Goal: Communication & Community: Answer question/provide support

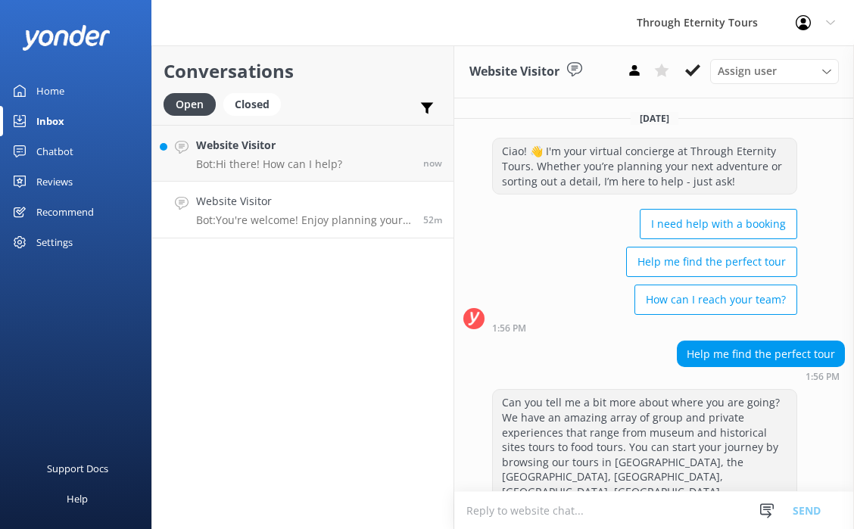
scroll to position [725, 0]
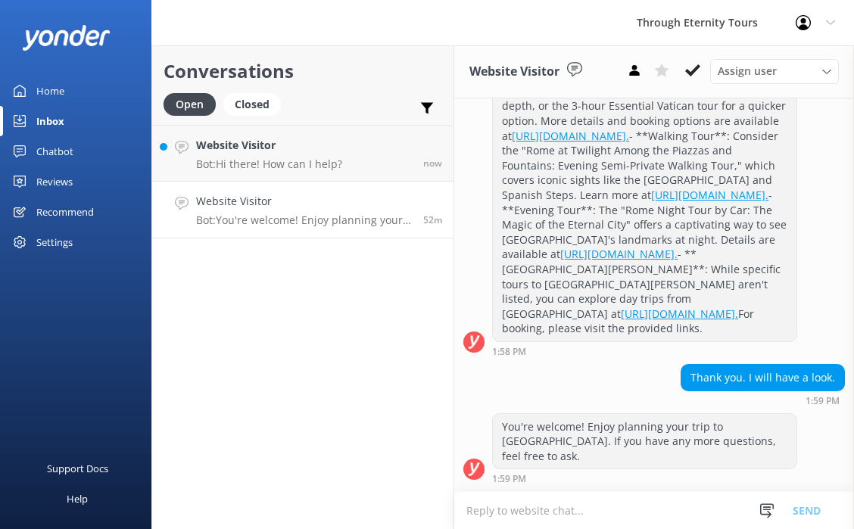
click at [305, 211] on div "Website Visitor Bot: You're welcome! Enjoy planning your trip to [GEOGRAPHIC_DA…" at bounding box center [304, 209] width 216 height 33
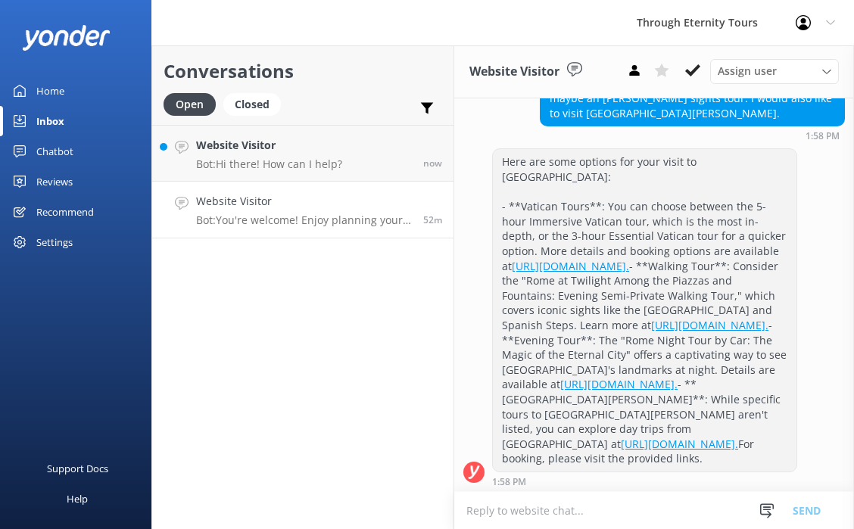
scroll to position [501, 0]
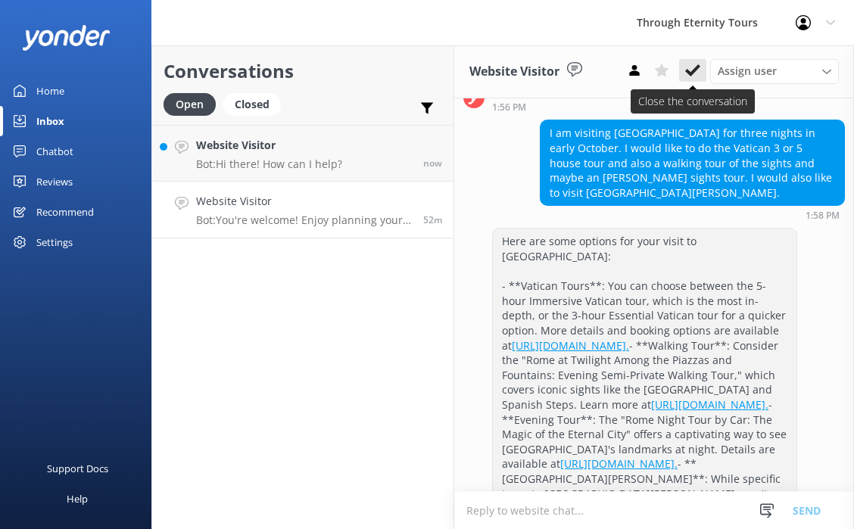
click at [699, 75] on icon at bounding box center [692, 70] width 15 height 15
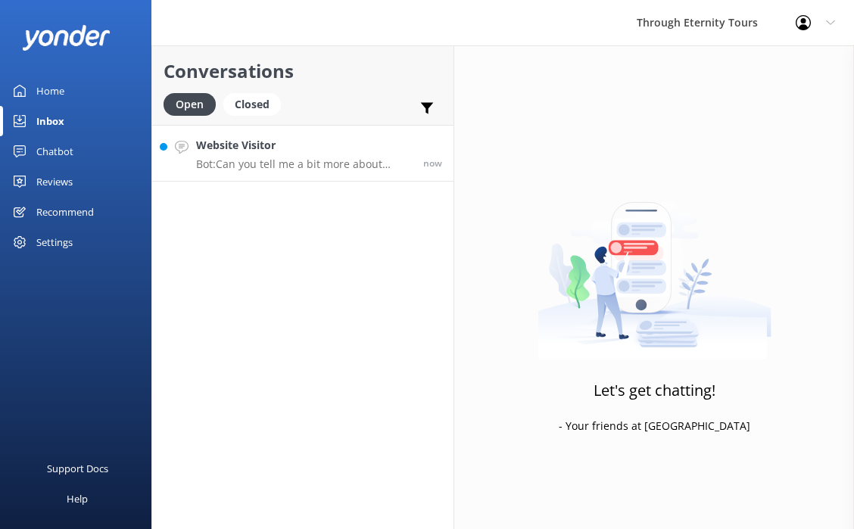
click at [223, 167] on p "Bot: Can you tell me a bit more about where you are going? We have an amazing a…" at bounding box center [304, 164] width 216 height 14
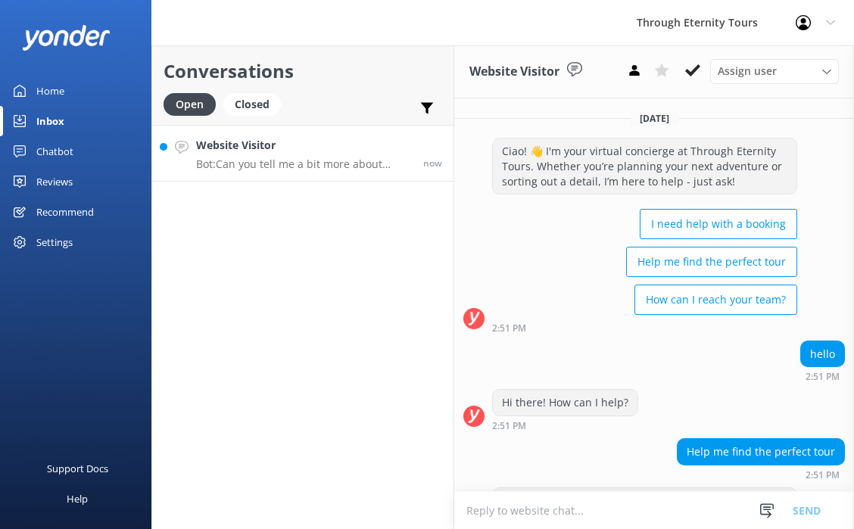
scroll to position [151, 0]
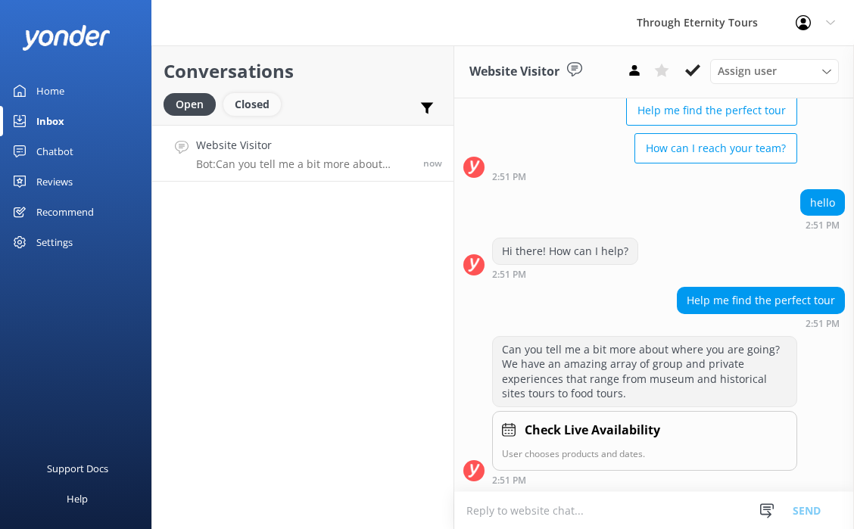
click at [241, 97] on div "Closed" at bounding box center [252, 104] width 58 height 23
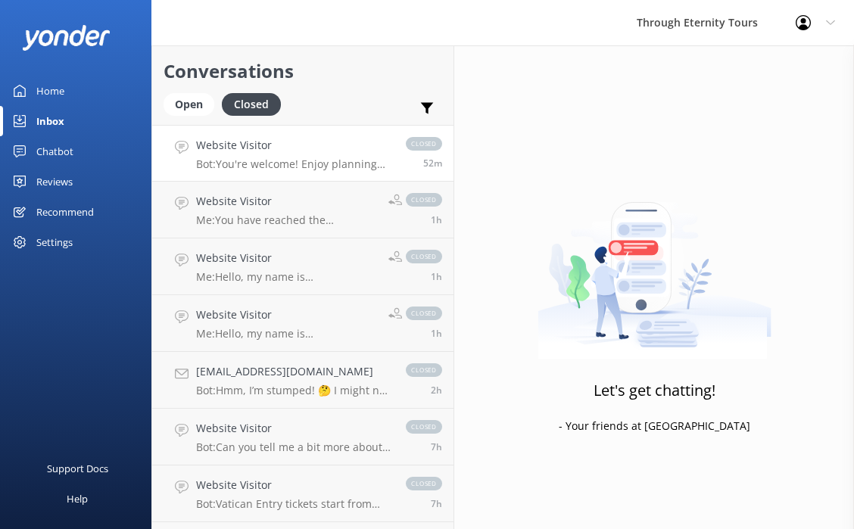
click at [273, 157] on p "Bot: You're welcome! Enjoy planning your trip to [GEOGRAPHIC_DATA]. If you have…" at bounding box center [293, 164] width 195 height 14
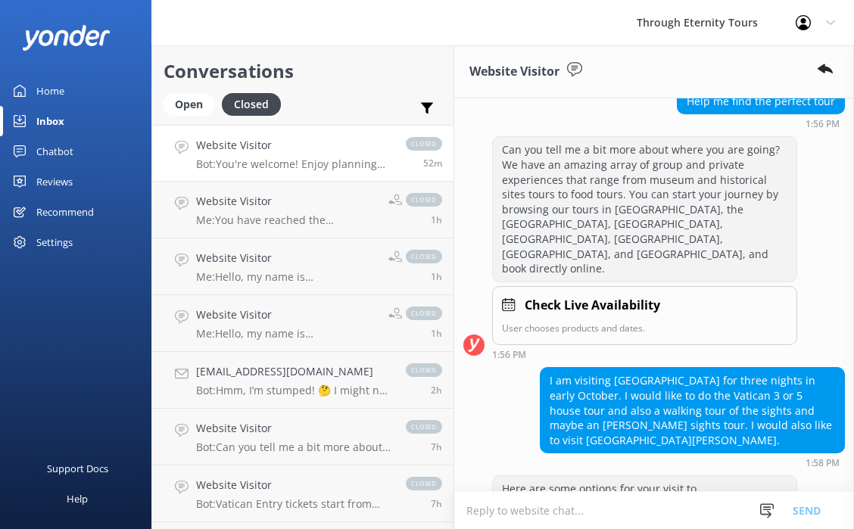
scroll to position [257, 0]
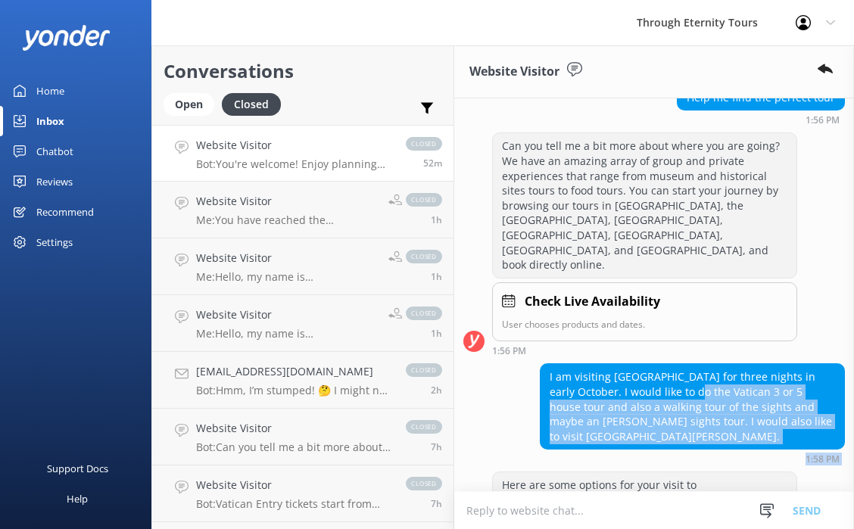
drag, startPoint x: 684, startPoint y: 344, endPoint x: 694, endPoint y: 415, distance: 71.9
click at [694, 415] on div "[DATE] Ciao! 👋 I'm your virtual concierge at Through Eternity Tours. Whether yo…" at bounding box center [654, 410] width 400 height 1137
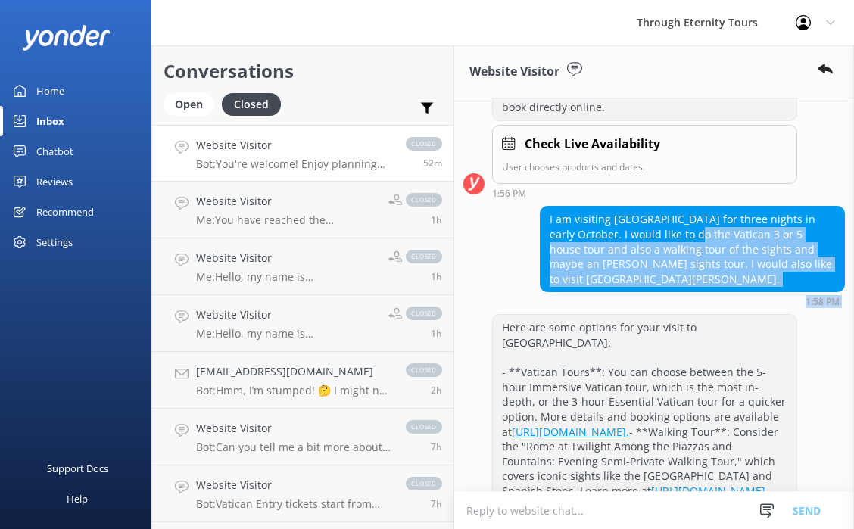
scroll to position [757, 0]
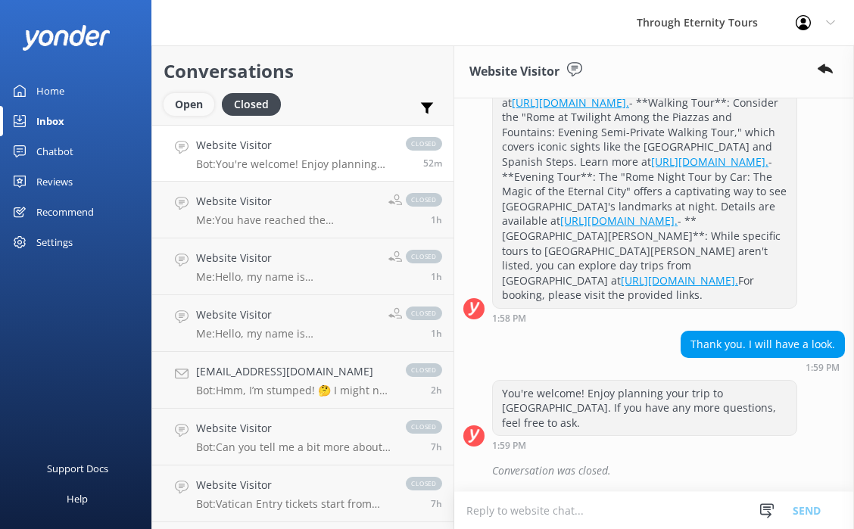
click at [192, 99] on div "Open" at bounding box center [189, 104] width 51 height 23
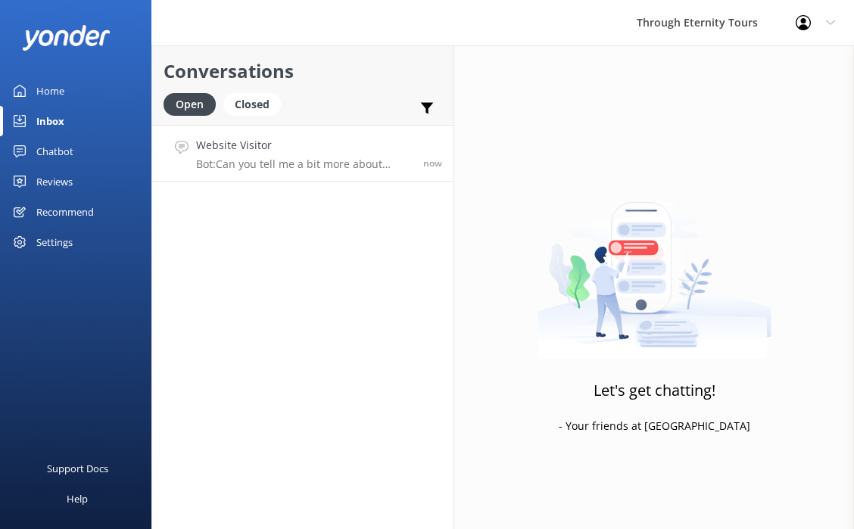
click at [289, 161] on p "Bot: Can you tell me a bit more about where you are going? We have an amazing a…" at bounding box center [304, 164] width 216 height 14
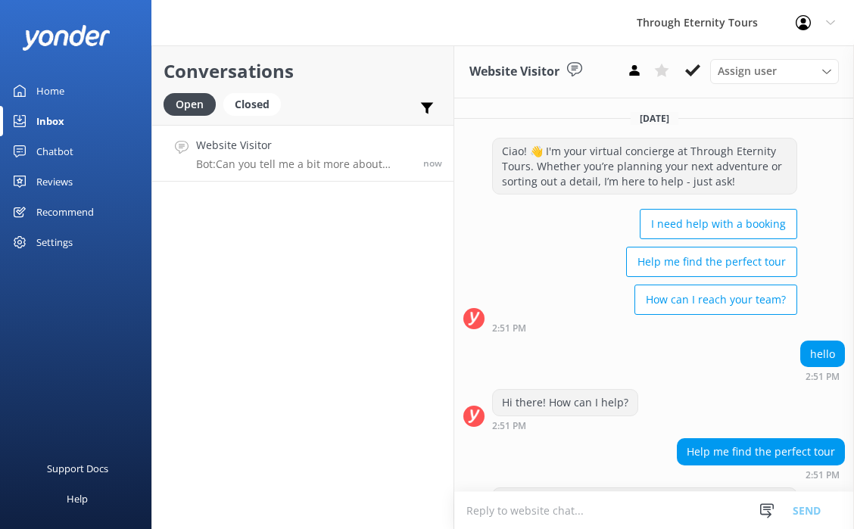
scroll to position [151, 0]
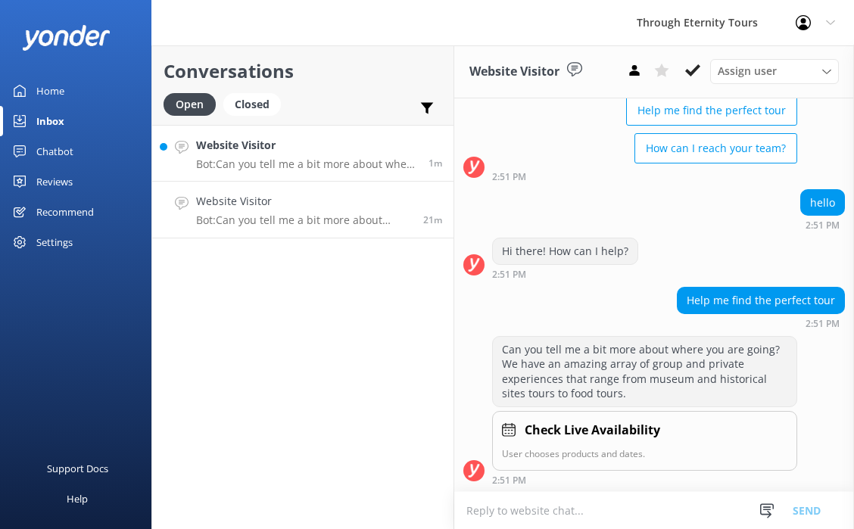
click at [270, 153] on h4 "Website Visitor" at bounding box center [306, 145] width 221 height 17
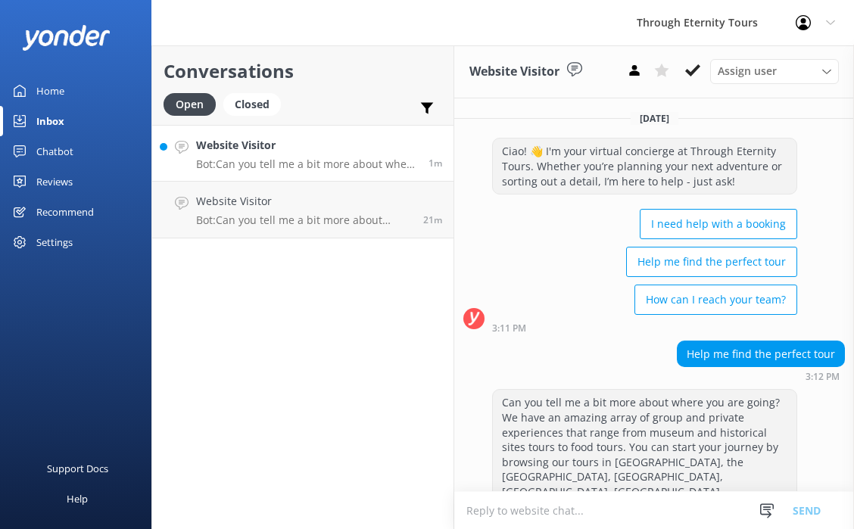
scroll to position [83, 0]
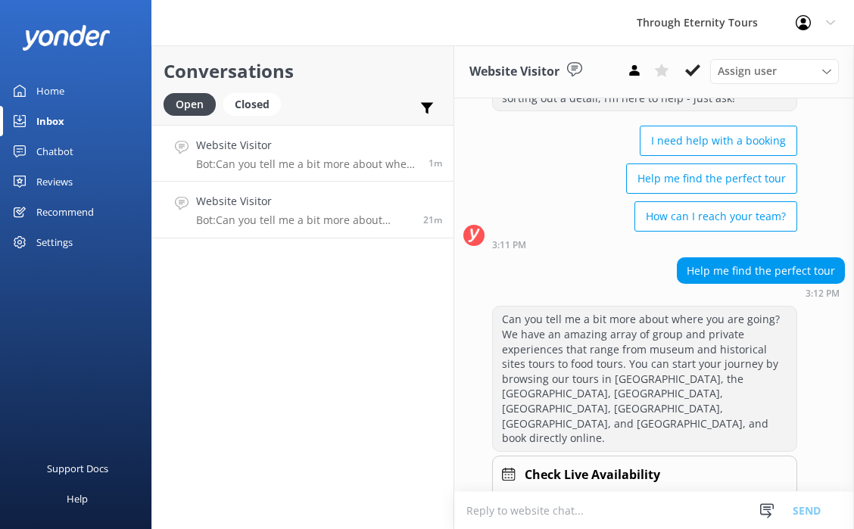
click at [264, 224] on p "Bot: Can you tell me a bit more about where you are going? We have an amazing a…" at bounding box center [304, 221] width 216 height 14
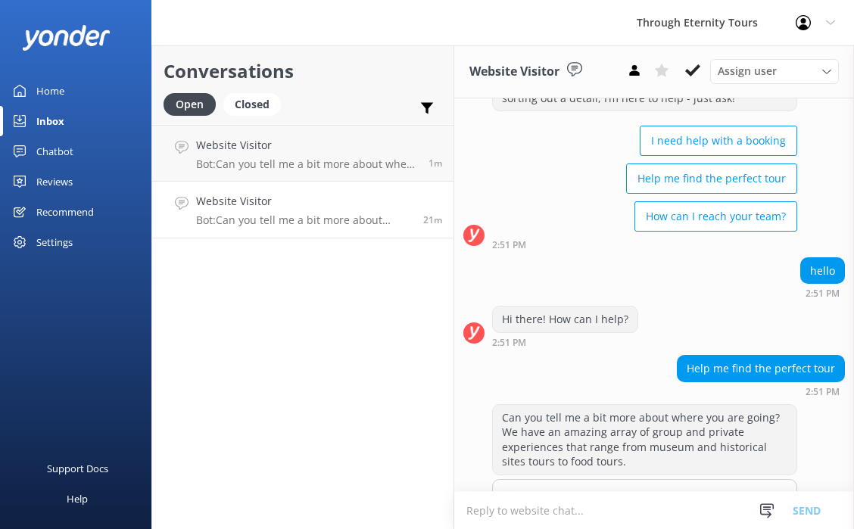
scroll to position [151, 0]
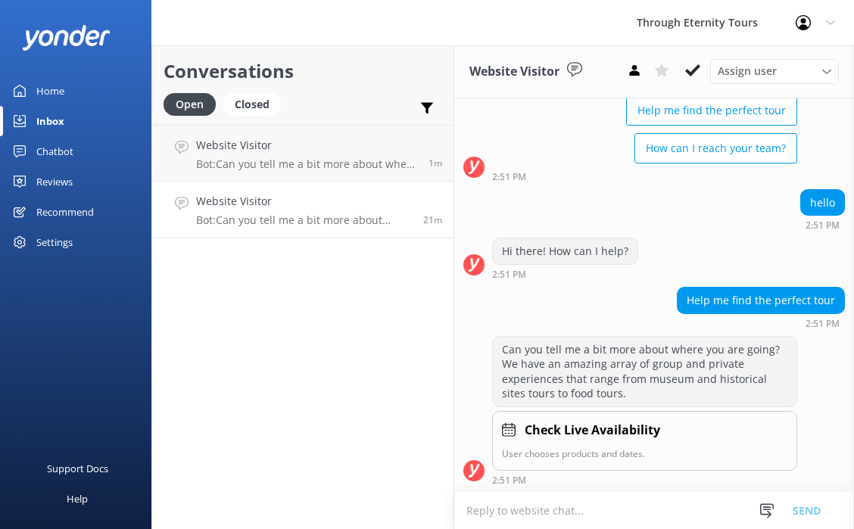
click at [543, 510] on textarea at bounding box center [654, 510] width 400 height 37
paste textarea "Hello, my name is [PERSON_NAME] from Through Eternity Tours. How can I assist y…"
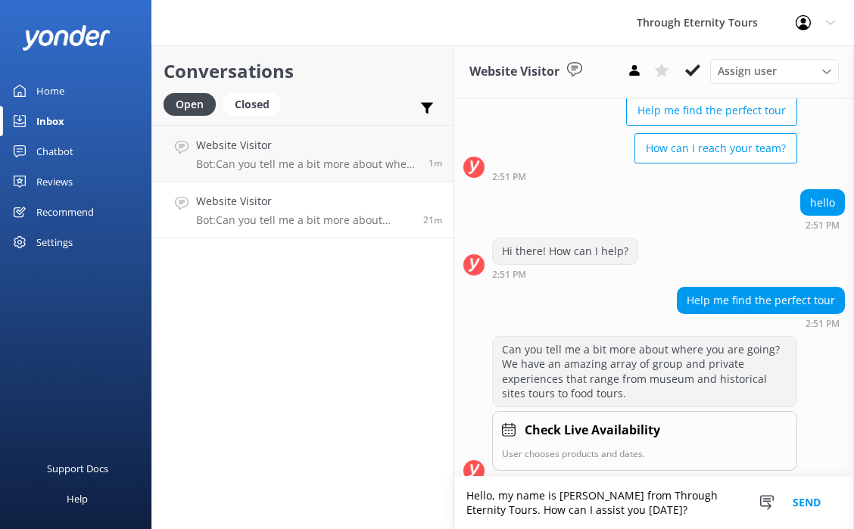
scroll to position [167, 0]
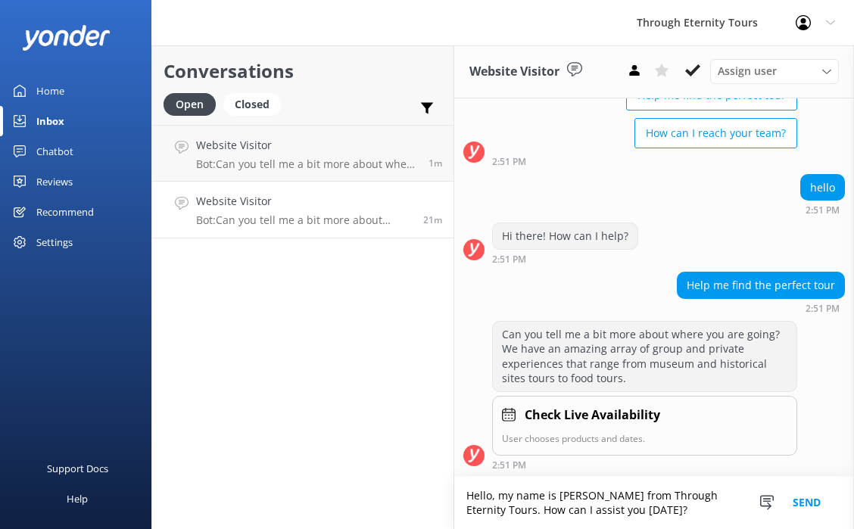
type textarea "Hello, my name is [PERSON_NAME] from Through Eternity Tours. How can I assist y…"
click at [820, 507] on button "Send" at bounding box center [806, 503] width 57 height 52
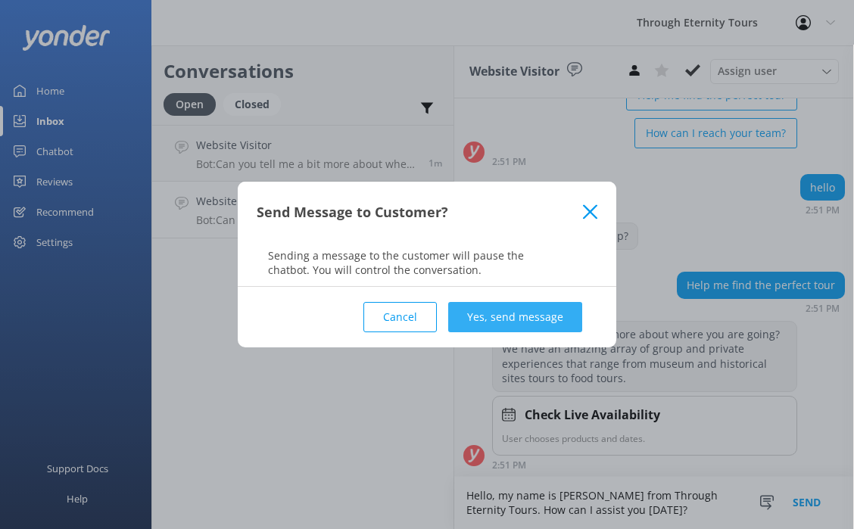
click at [484, 310] on button "Yes, send message" at bounding box center [515, 317] width 134 height 30
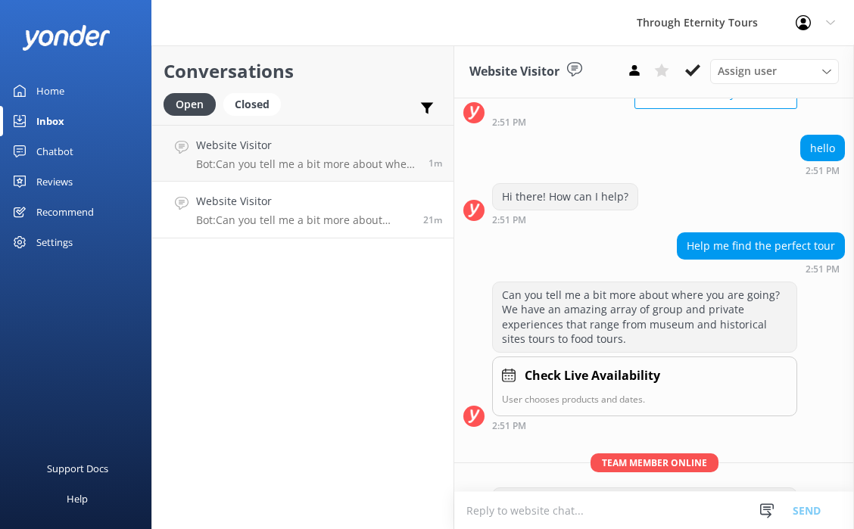
scroll to position [265, 0]
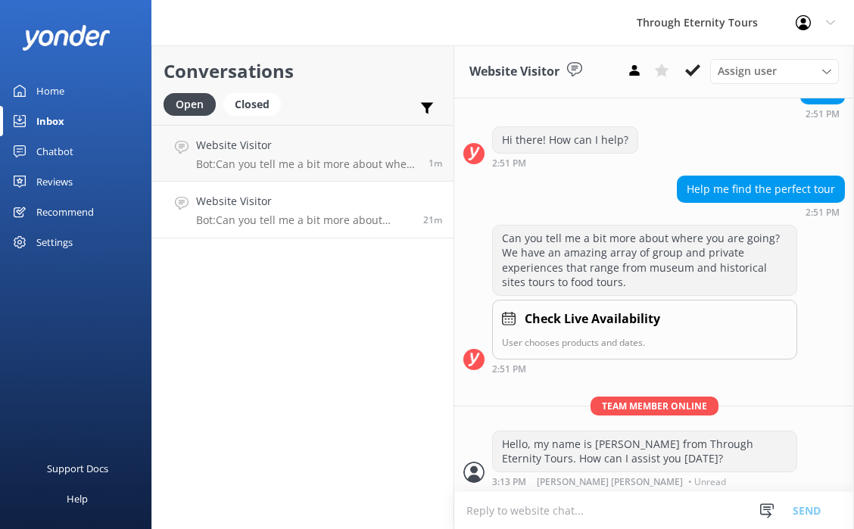
click at [253, 216] on p "Bot: Can you tell me a bit more about where you are going? We have an amazing a…" at bounding box center [304, 221] width 216 height 14
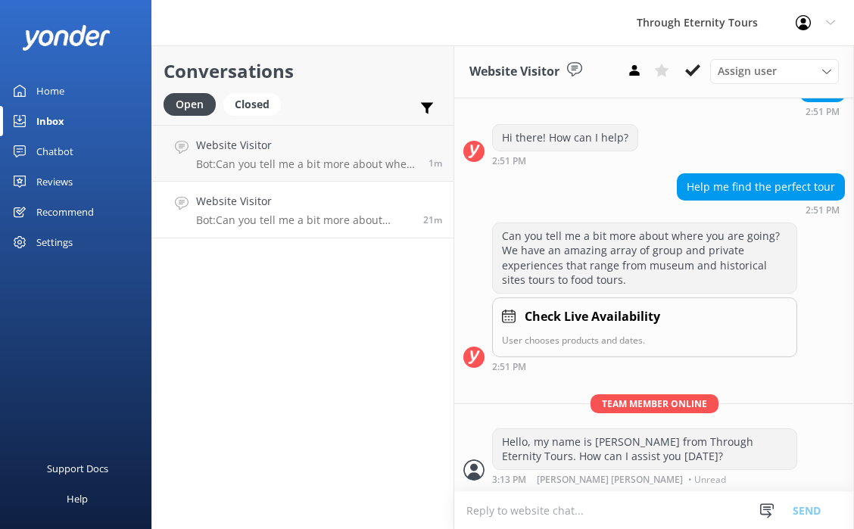
click at [258, 215] on p "Bot: Can you tell me a bit more about where you are going? We have an amazing a…" at bounding box center [304, 221] width 216 height 14
click at [603, 505] on textarea at bounding box center [654, 510] width 400 height 37
paste textarea "Hello, my name is [PERSON_NAME] from Through Eternity Tours. How can I assist y…"
type textarea "Hello, my name is [PERSON_NAME] from Through Eternity Tours. How can I assist y…"
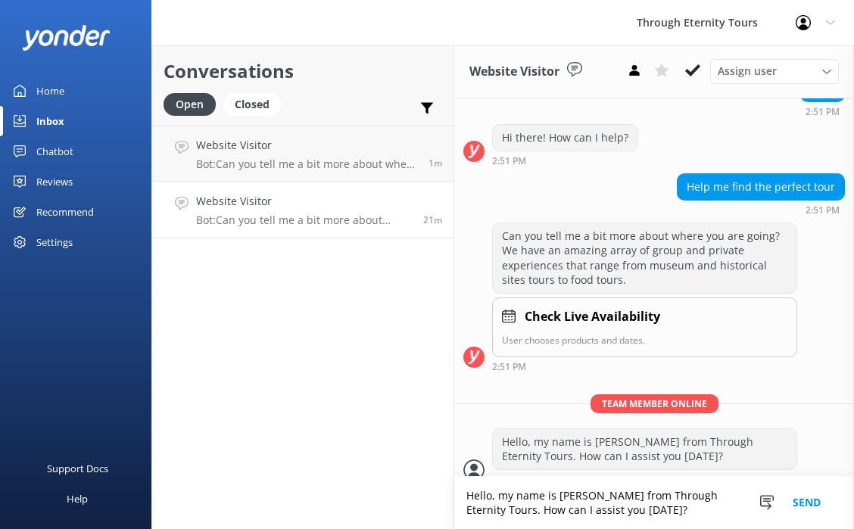
scroll to position [280, 0]
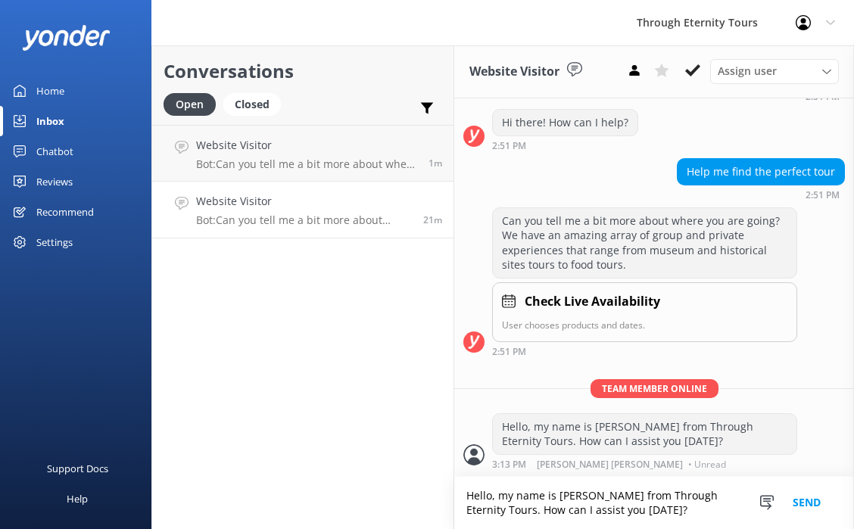
click at [559, 506] on textarea "Hello, my name is [PERSON_NAME] from Through Eternity Tours. How can I assist y…" at bounding box center [654, 503] width 400 height 52
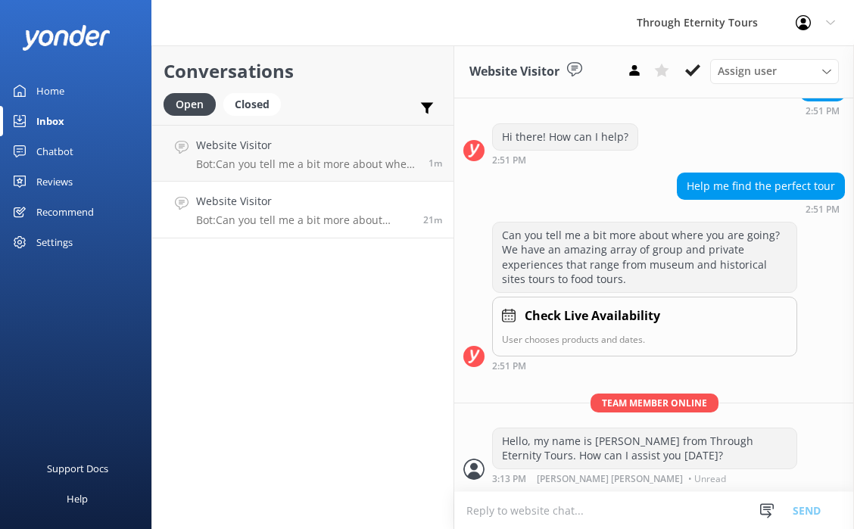
scroll to position [265, 0]
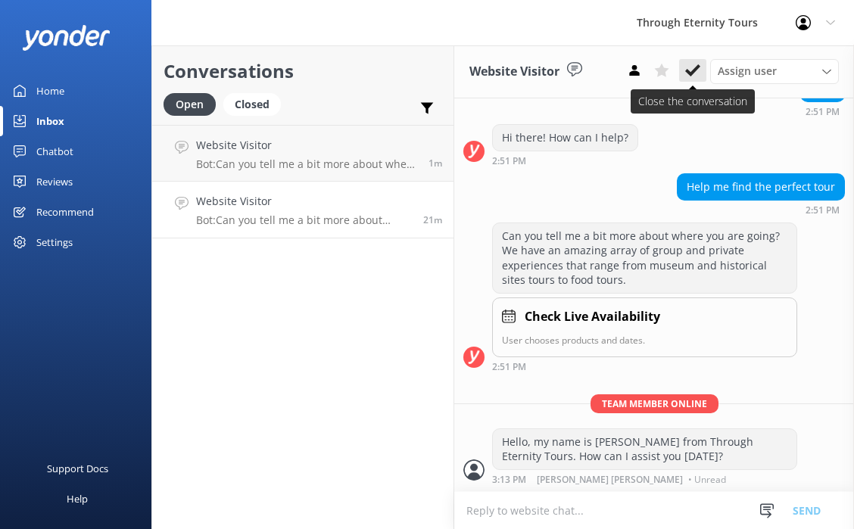
click at [696, 65] on icon at bounding box center [692, 70] width 15 height 15
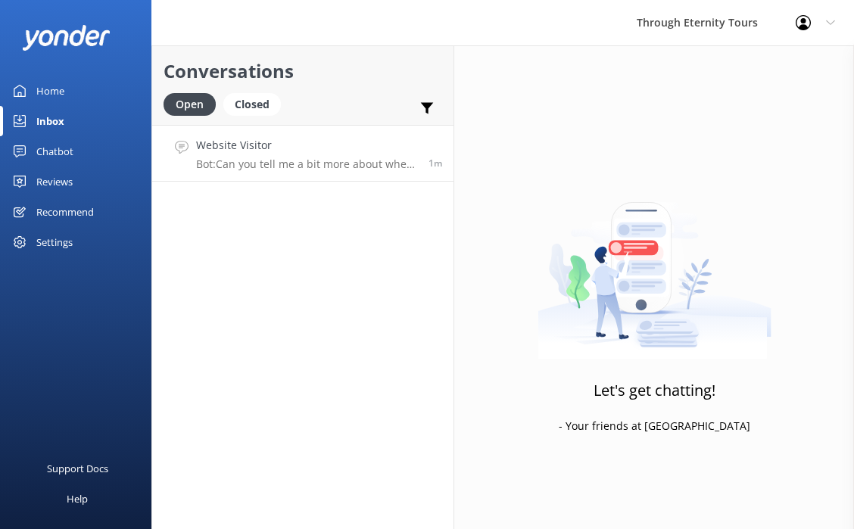
click at [344, 154] on div "Website Visitor Bot: Can you tell me a bit more about where you are going? We h…" at bounding box center [306, 153] width 221 height 33
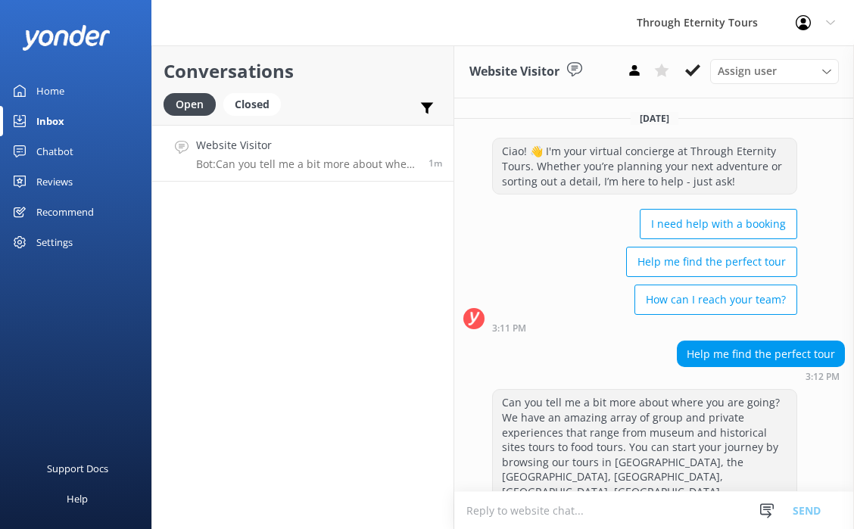
scroll to position [83, 0]
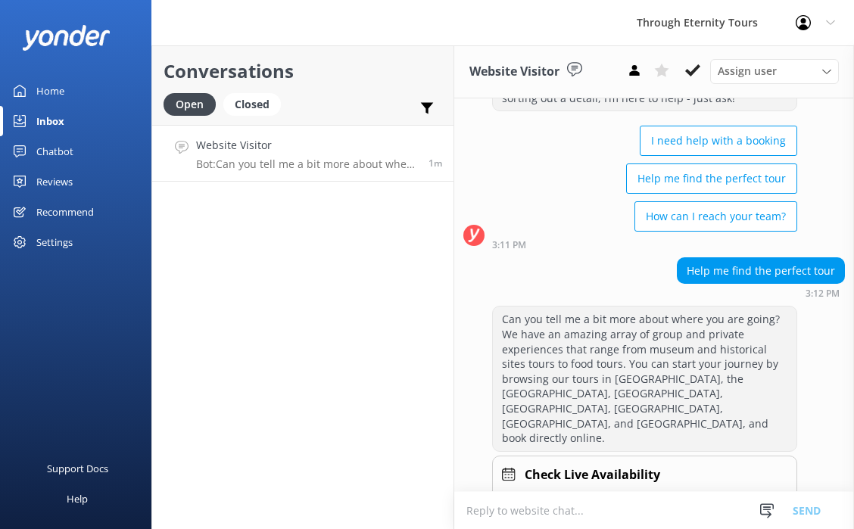
click at [601, 511] on textarea at bounding box center [654, 510] width 400 height 37
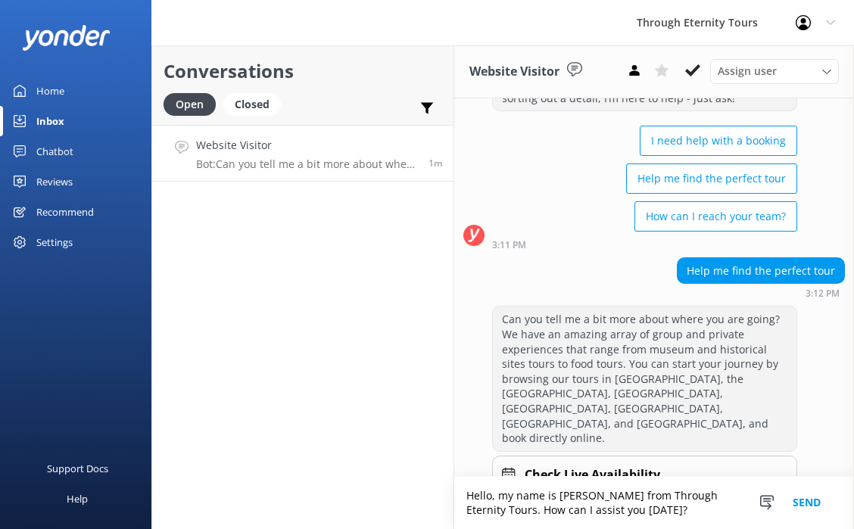
scroll to position [98, 0]
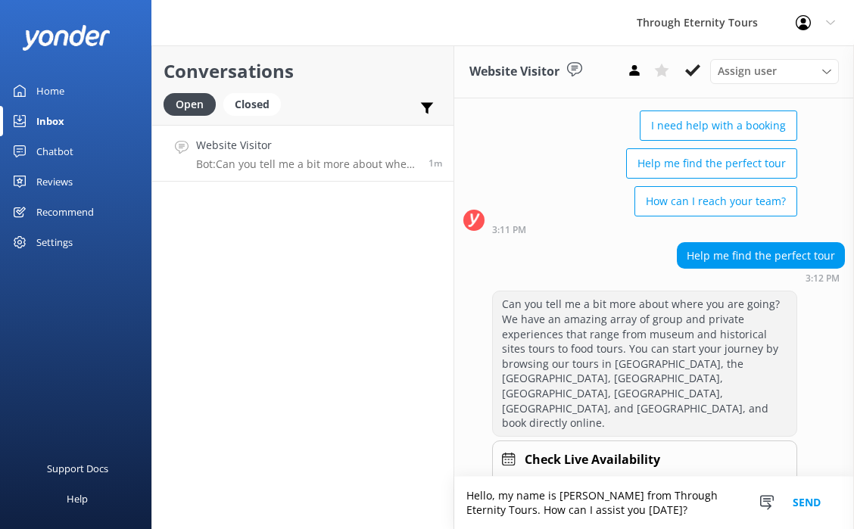
type textarea "Hello, my name is [PERSON_NAME] from Through Eternity Tours. How can I assist y…"
click at [806, 500] on button "Send" at bounding box center [806, 503] width 57 height 52
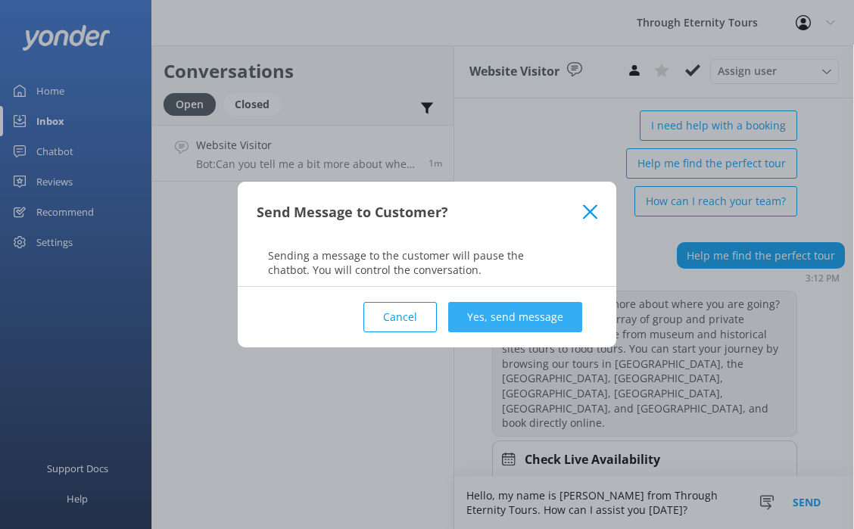
click at [505, 308] on button "Yes, send message" at bounding box center [515, 317] width 134 height 30
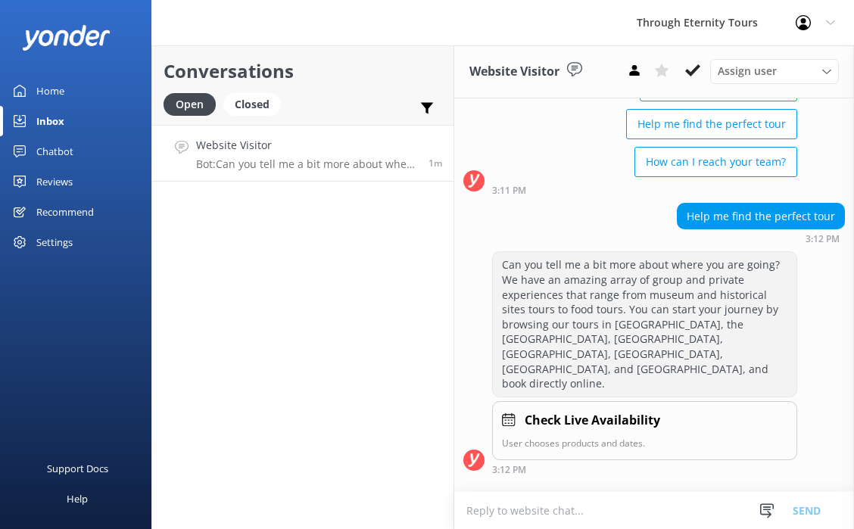
scroll to position [197, 0]
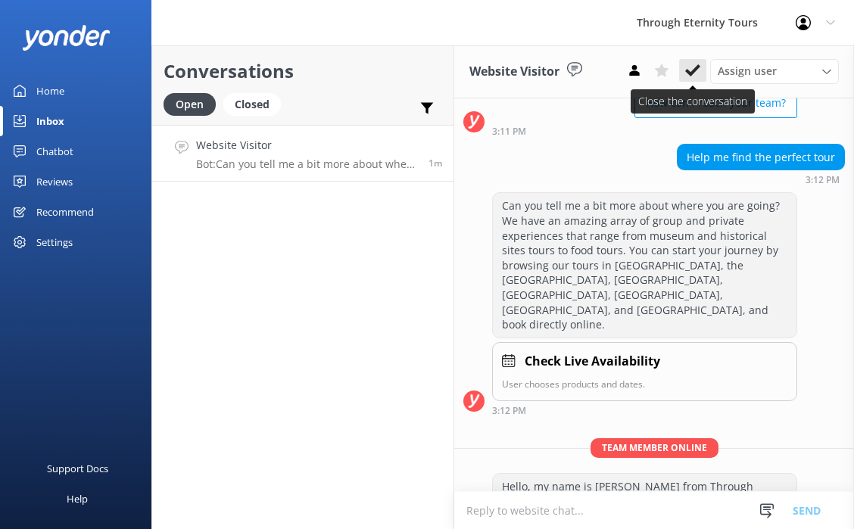
click at [691, 76] on use at bounding box center [692, 70] width 15 height 12
